Goal: Book appointment/travel/reservation

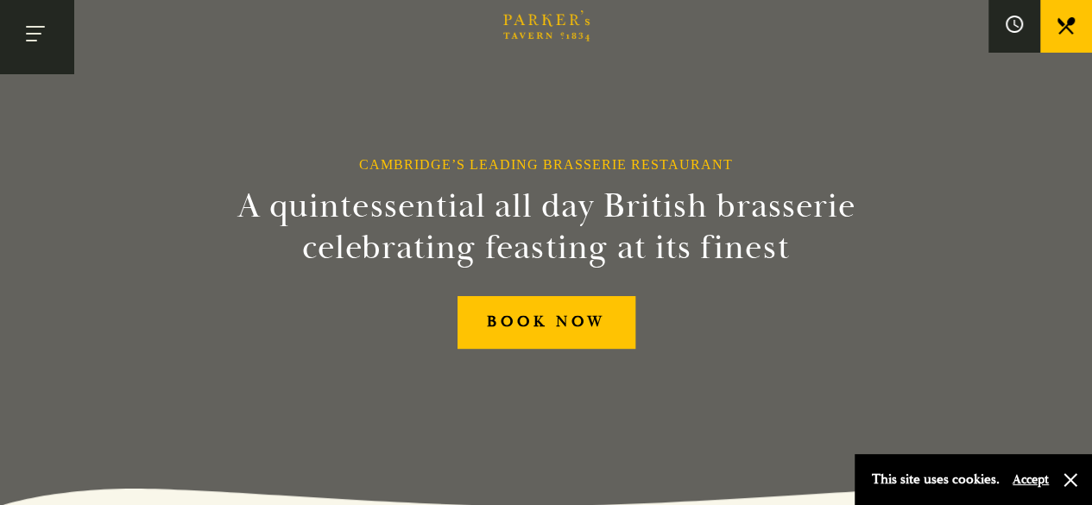
click at [41, 36] on button "Toggle navigation" at bounding box center [36, 36] width 73 height 73
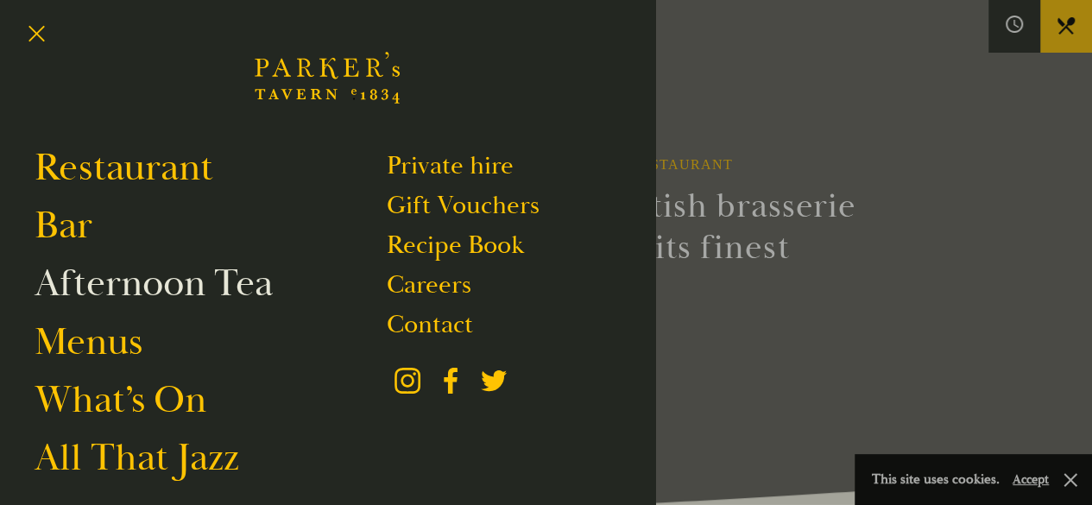
click at [149, 282] on link "Afternoon Tea" at bounding box center [154, 283] width 238 height 48
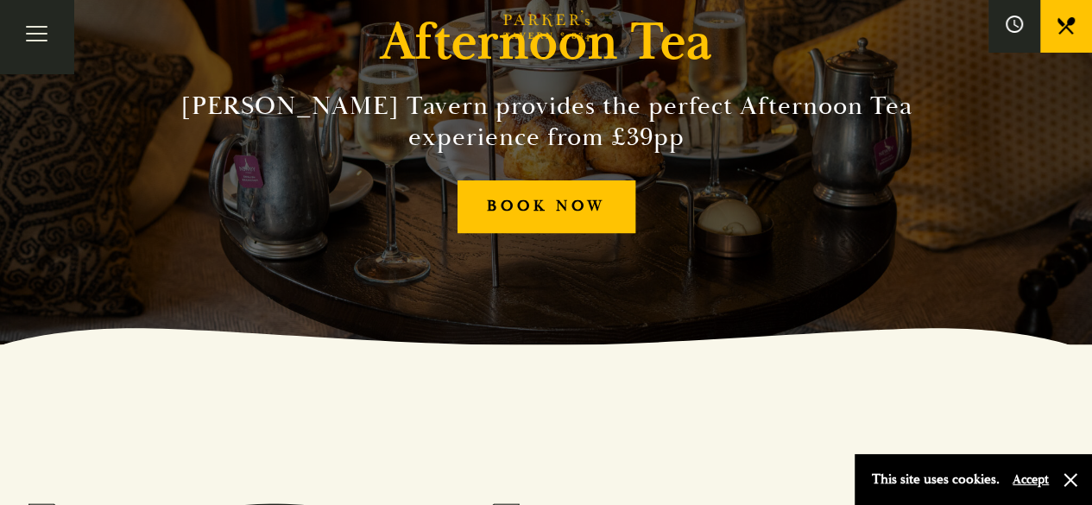
scroll to position [157, 0]
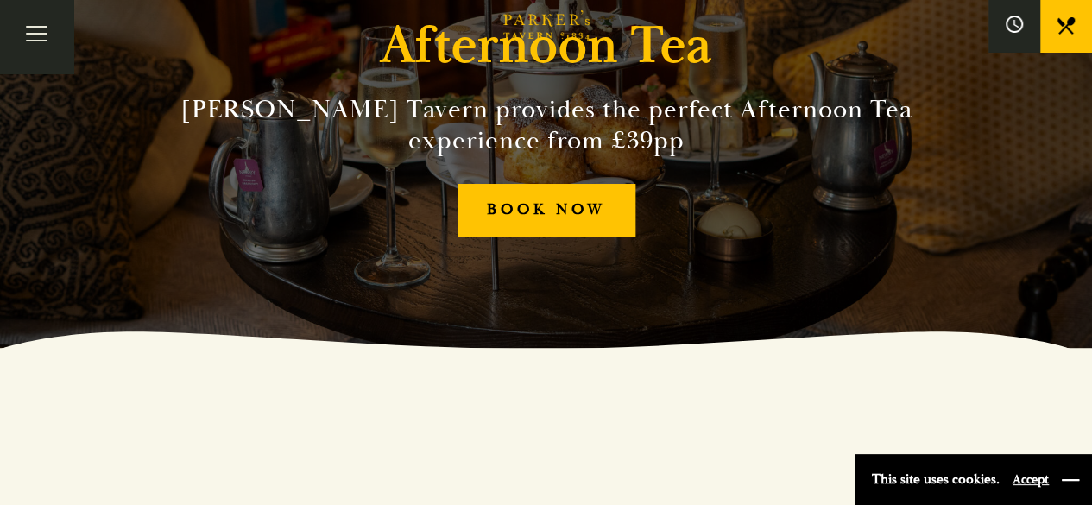
click at [1069, 475] on button "button" at bounding box center [1070, 479] width 17 height 17
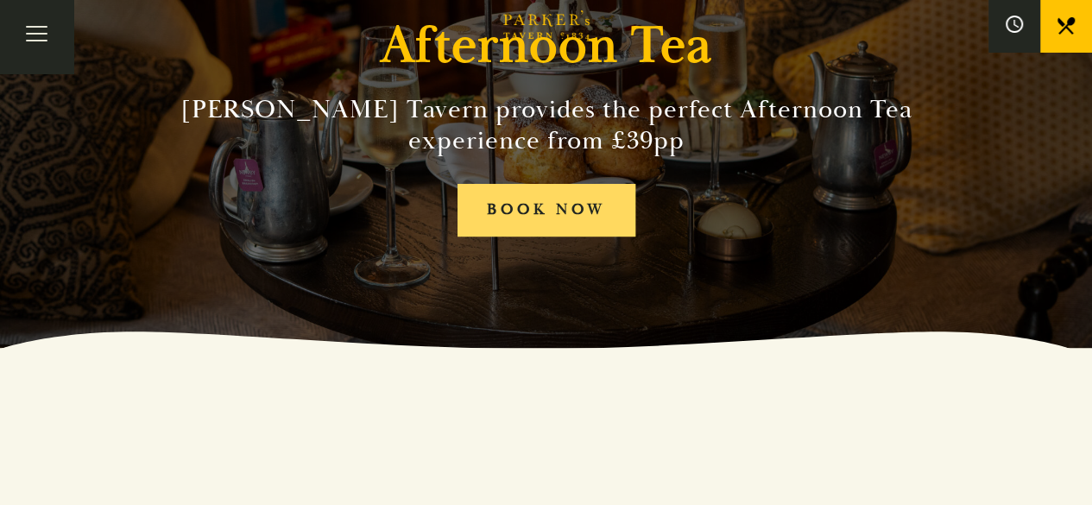
click at [570, 206] on link "BOOK NOW" at bounding box center [547, 210] width 178 height 53
